Goal: Find specific page/section: Find specific page/section

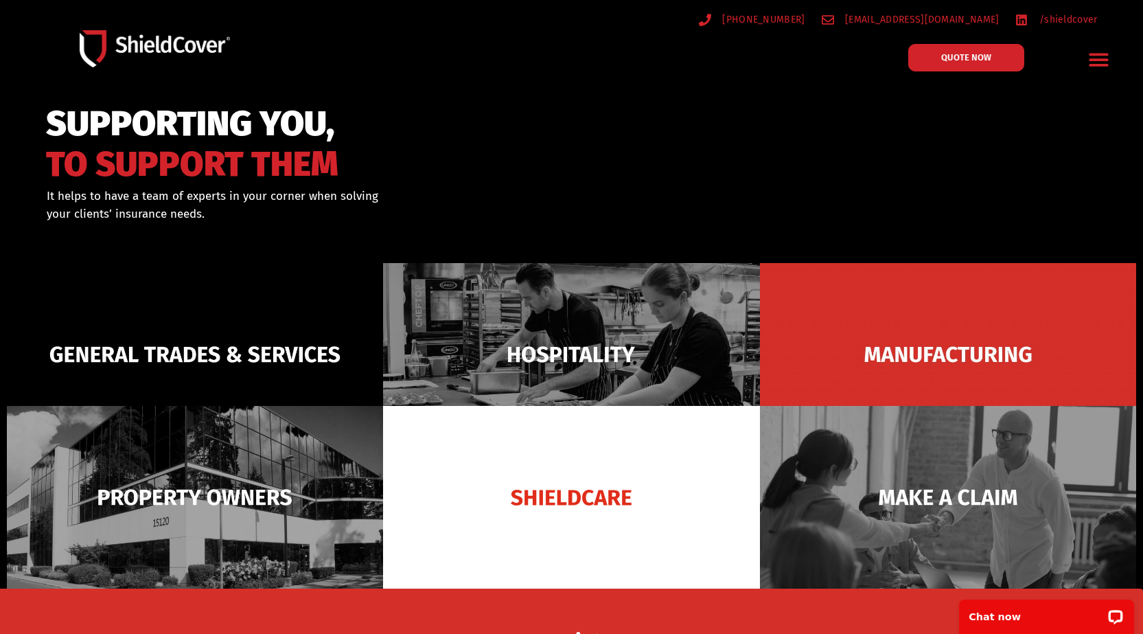
scroll to position [69, 0]
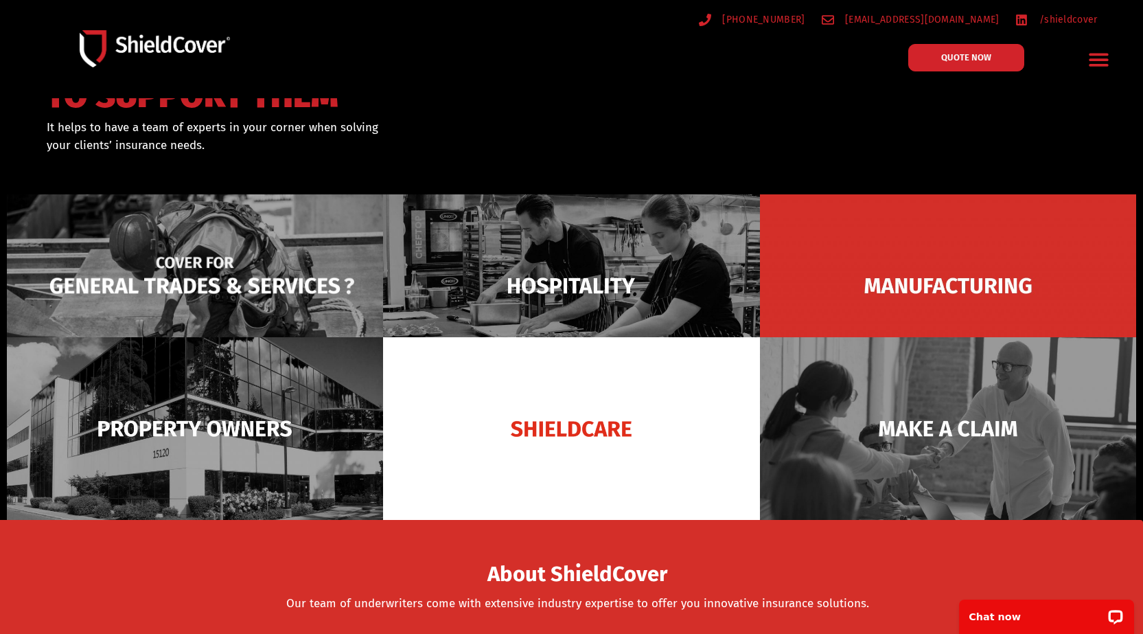
click at [127, 240] on img at bounding box center [195, 285] width 376 height 183
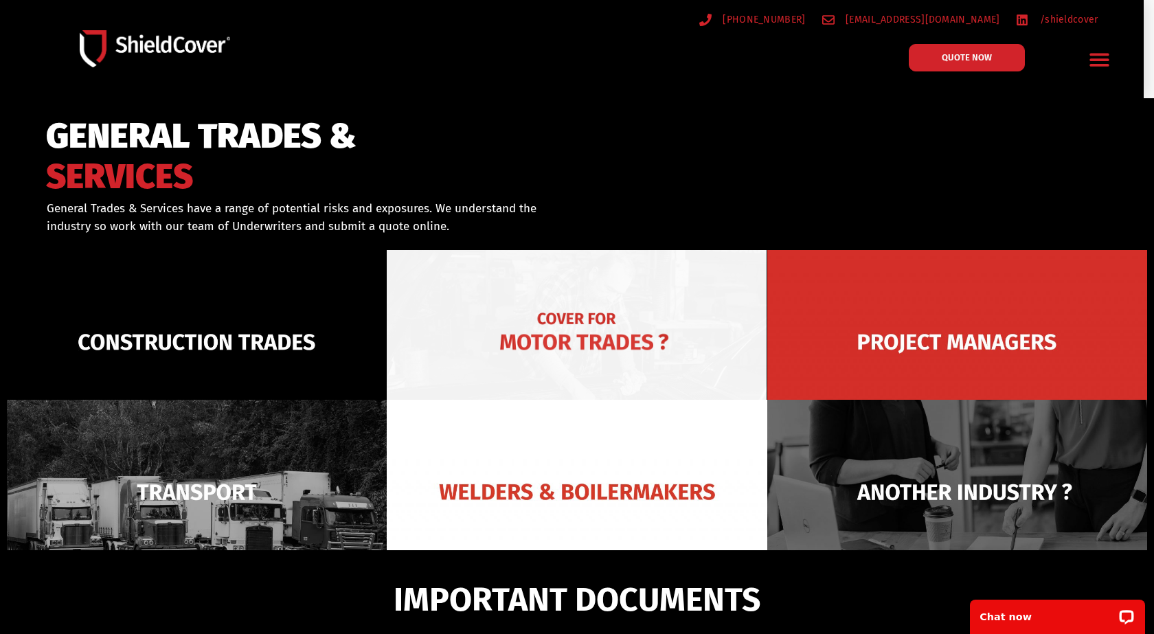
click at [522, 327] on img at bounding box center [577, 342] width 380 height 185
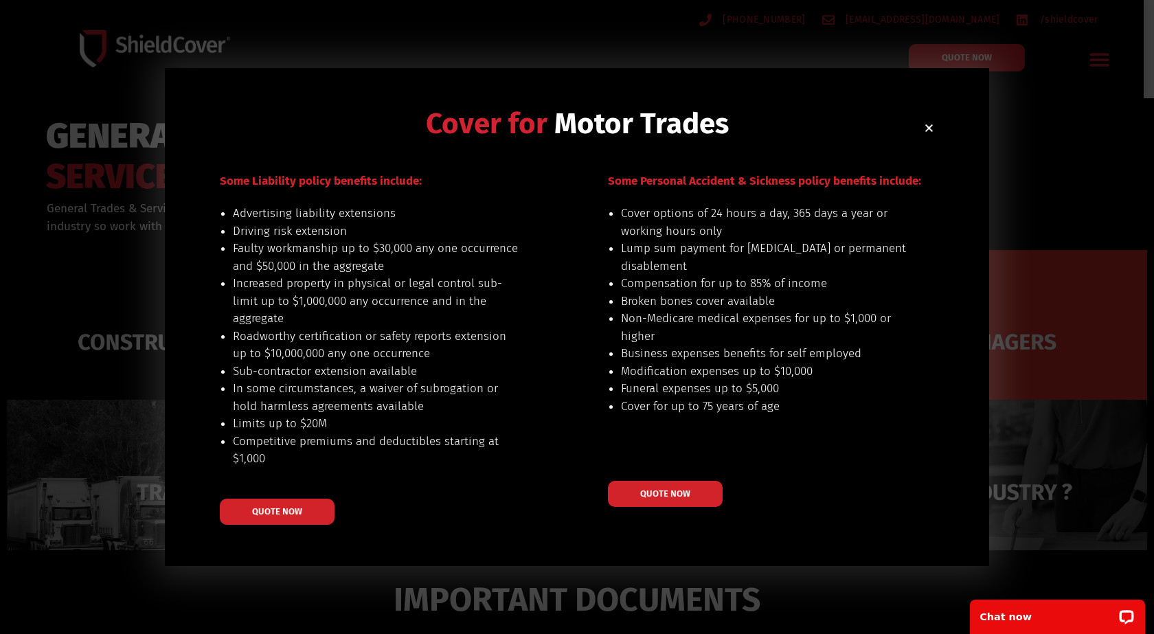
click at [926, 128] on icon "Close" at bounding box center [929, 128] width 10 height 10
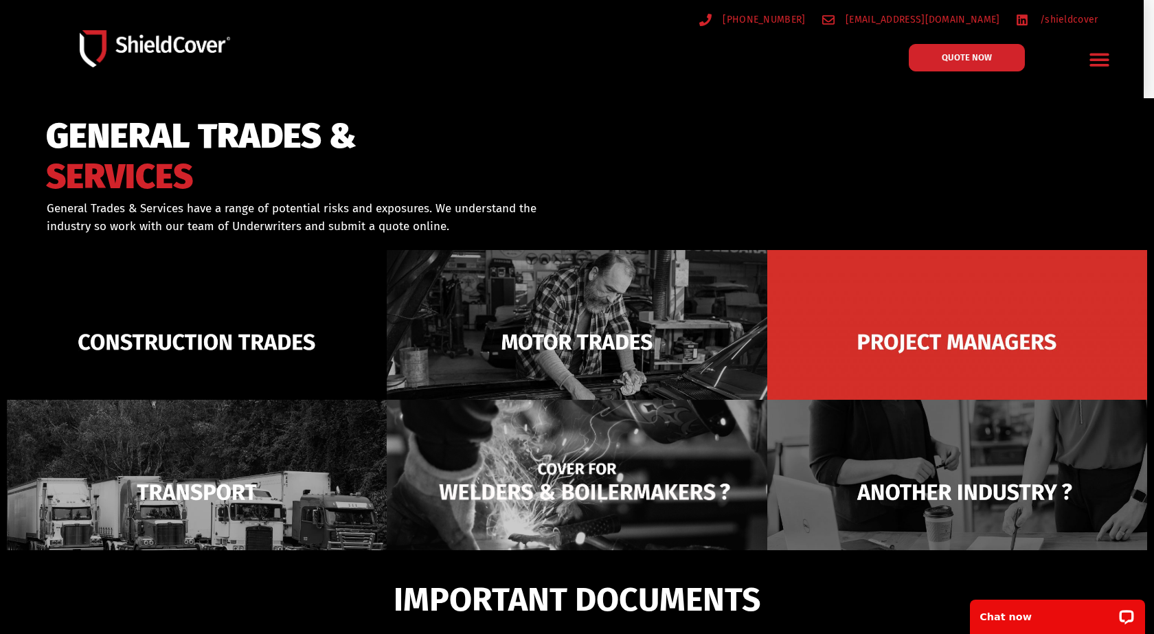
click at [564, 481] on img at bounding box center [577, 492] width 380 height 185
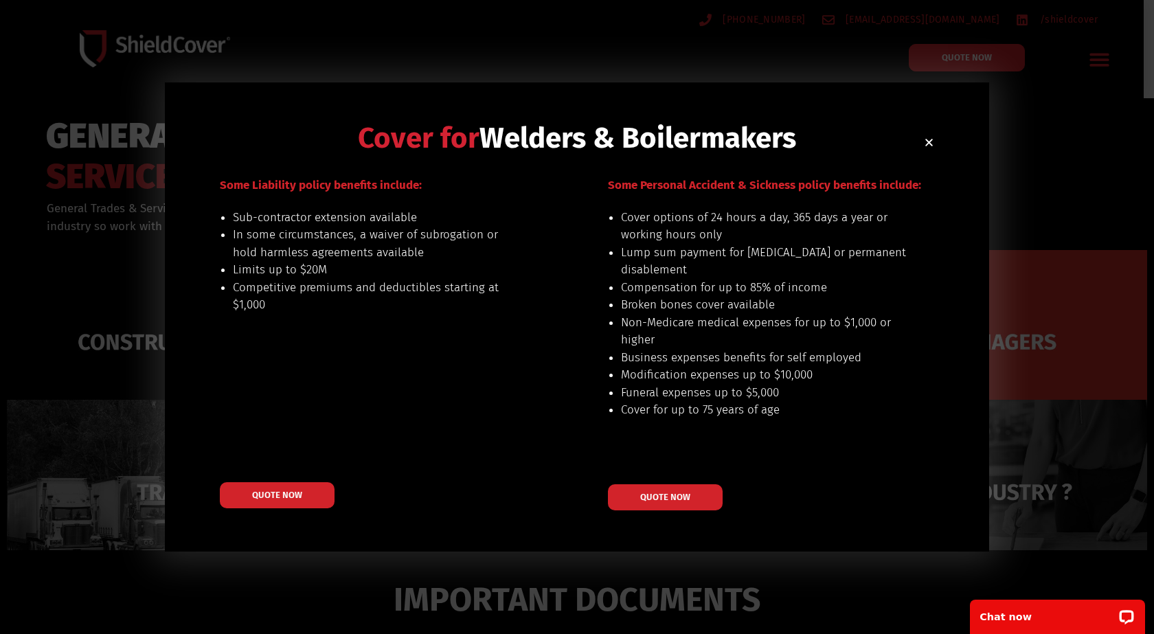
click at [931, 137] on icon "Close" at bounding box center [929, 142] width 10 height 10
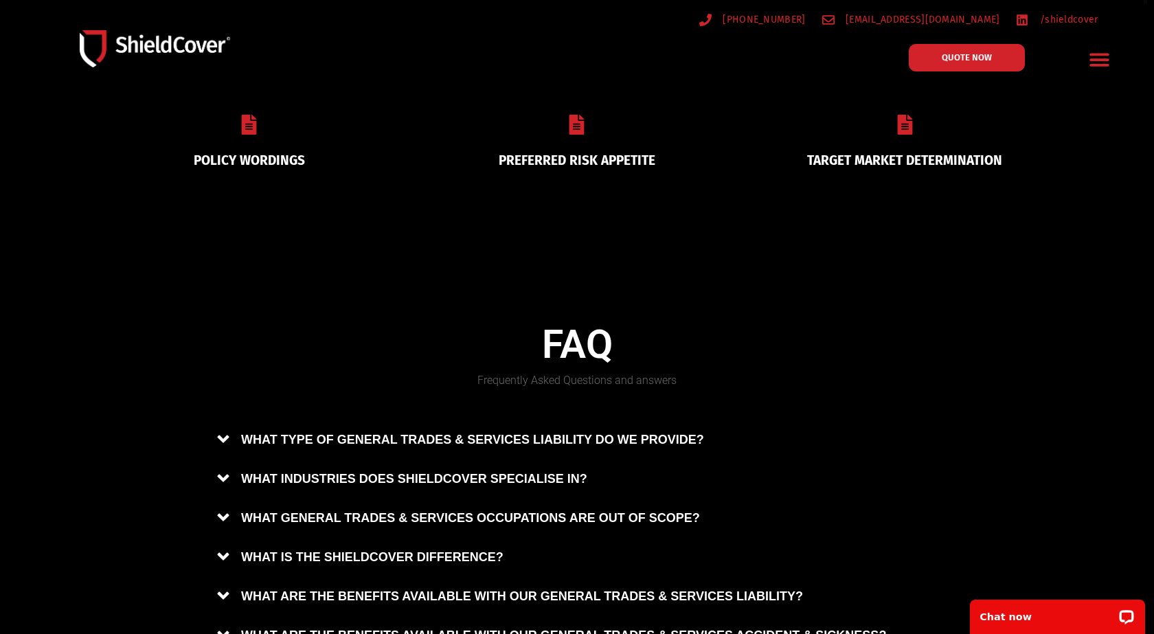
scroll to position [251, 0]
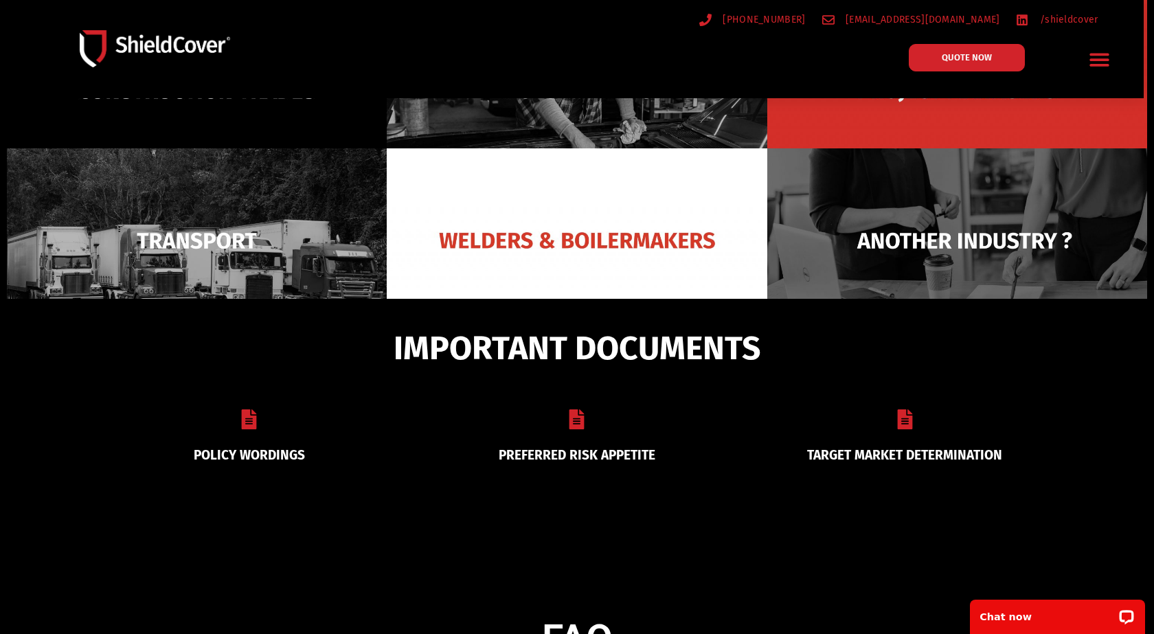
click at [574, 450] on link "PREFERRED RISK APPETITE" at bounding box center [576, 455] width 157 height 16
